Goal: Task Accomplishment & Management: Use online tool/utility

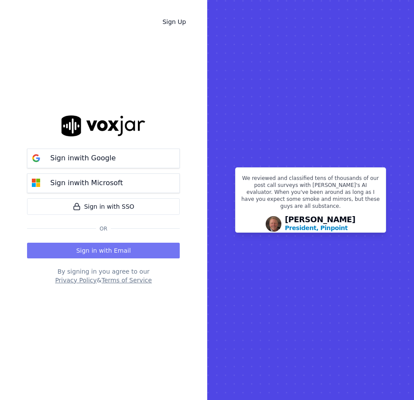
click at [103, 249] on button "Sign in with Email" at bounding box center [103, 251] width 153 height 16
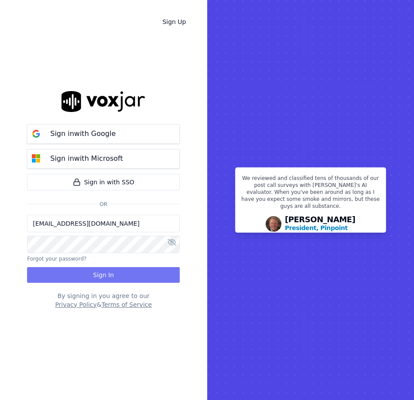
click at [83, 274] on button "Sign In" at bounding box center [103, 275] width 153 height 16
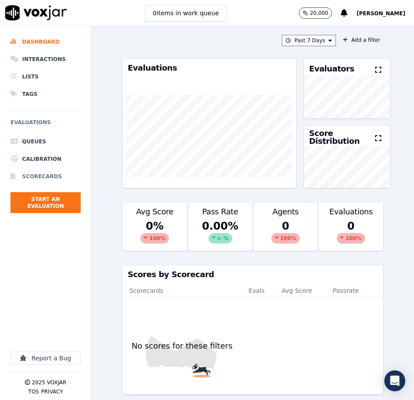
click at [47, 174] on li "Scorecards" at bounding box center [45, 176] width 70 height 17
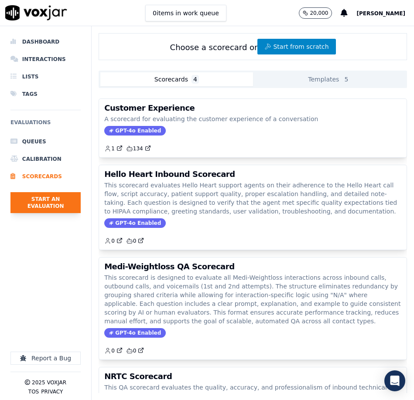
click at [41, 196] on button "Start an Evaluation" at bounding box center [45, 202] width 70 height 21
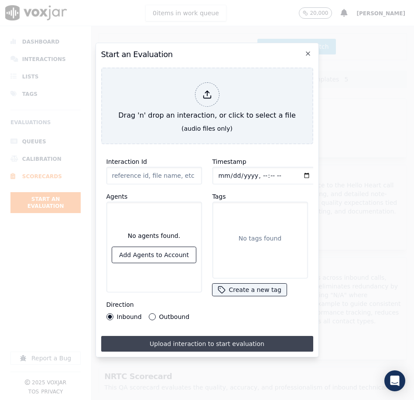
click at [212, 340] on button "Upload interaction to start evaluation" at bounding box center [207, 344] width 212 height 16
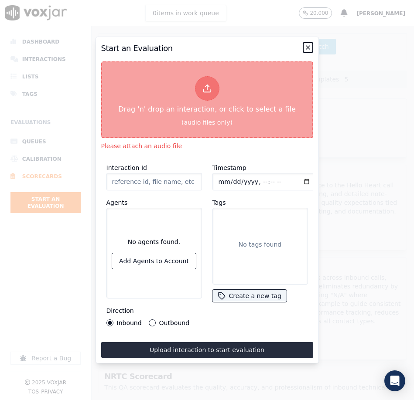
click at [308, 48] on icon "button" at bounding box center [307, 47] width 3 height 3
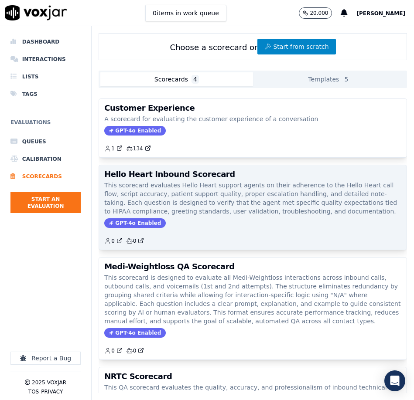
click at [202, 179] on div "Hello Heart Inbound Scorecard This scorecard evaluates Hello Heart support agen…" at bounding box center [253, 207] width 308 height 85
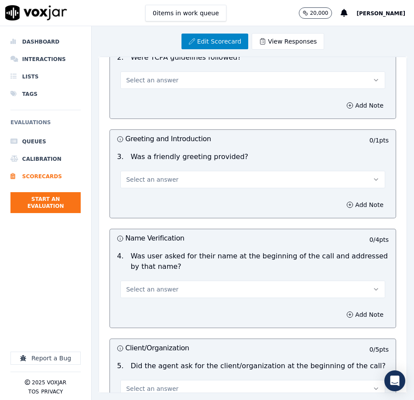
scroll to position [213, 0]
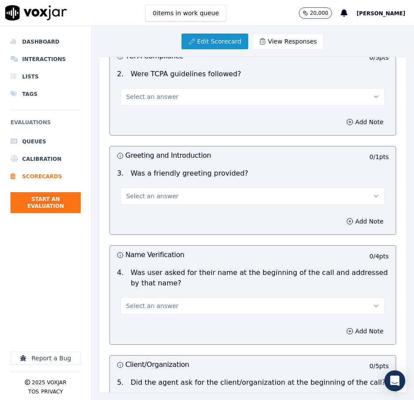
click at [234, 44] on link "Edit Scorecard" at bounding box center [214, 42] width 67 height 16
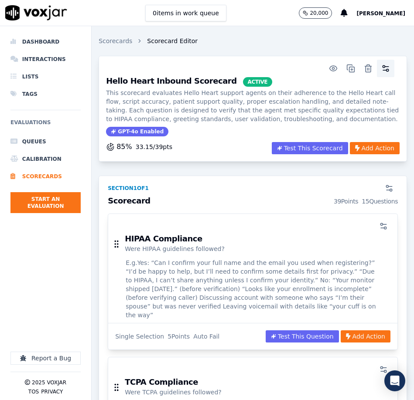
click at [389, 65] on icon "button" at bounding box center [385, 68] width 9 height 9
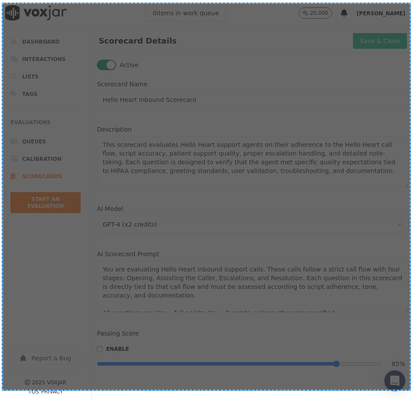
drag, startPoint x: 2, startPoint y: 3, endPoint x: 411, endPoint y: 391, distance: 564.3
click at [408, 400] on div at bounding box center [207, 400] width 414 height 0
